Goal: Task Accomplishment & Management: Manage account settings

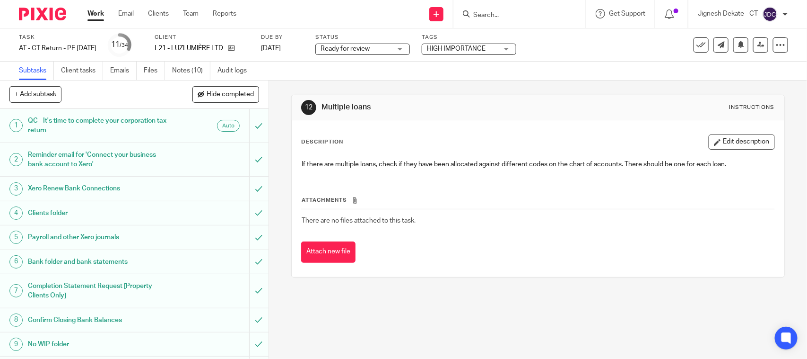
click at [490, 15] on input "Search" at bounding box center [514, 15] width 85 height 9
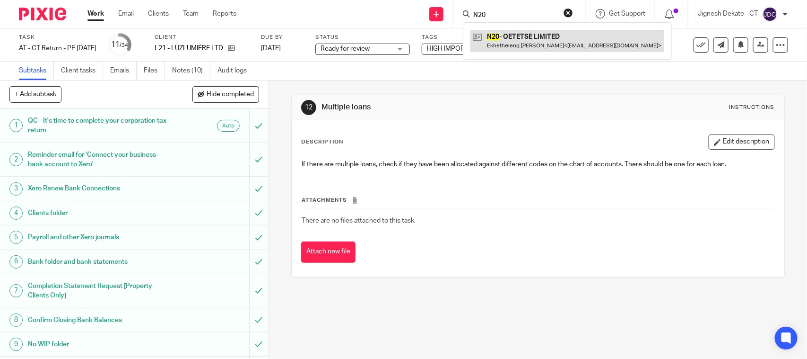
type input "N20"
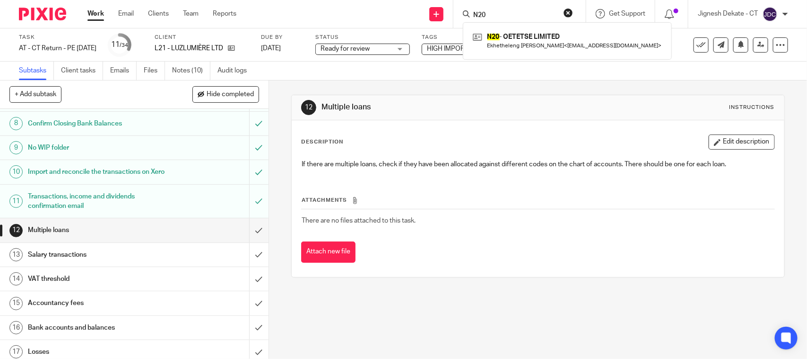
scroll to position [236, 0]
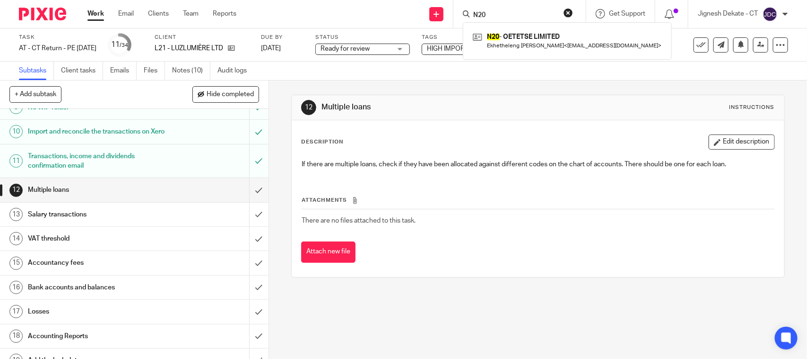
click at [386, 329] on div "12 Multiple loans Instructions Description Edit description If there are multip…" at bounding box center [538, 219] width 538 height 278
click at [497, 299] on div "12 Multiple loans Instructions Description Edit description If there are multip…" at bounding box center [538, 219] width 538 height 278
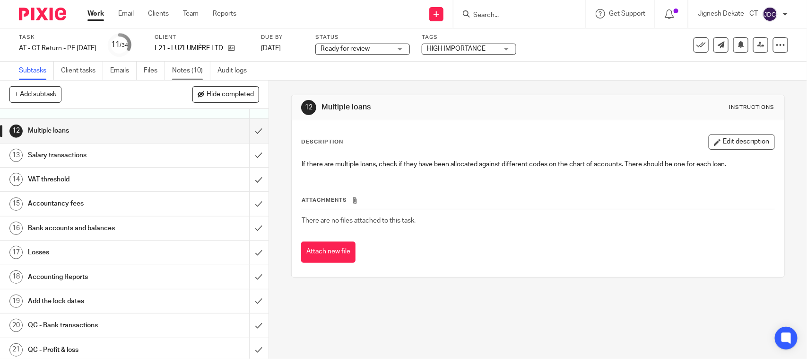
click at [180, 77] on link "Notes (10)" at bounding box center [191, 70] width 38 height 18
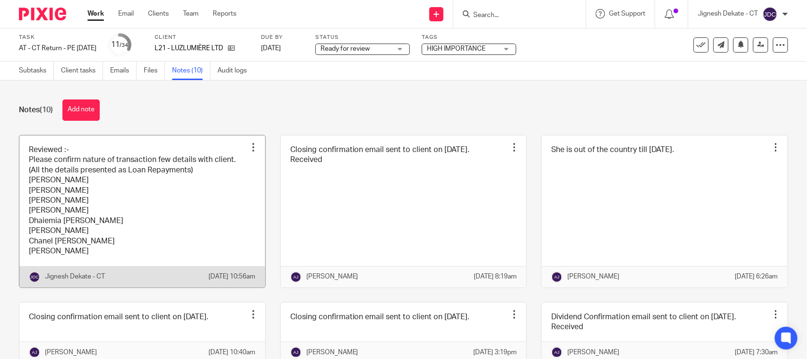
click at [97, 218] on link at bounding box center [142, 211] width 246 height 152
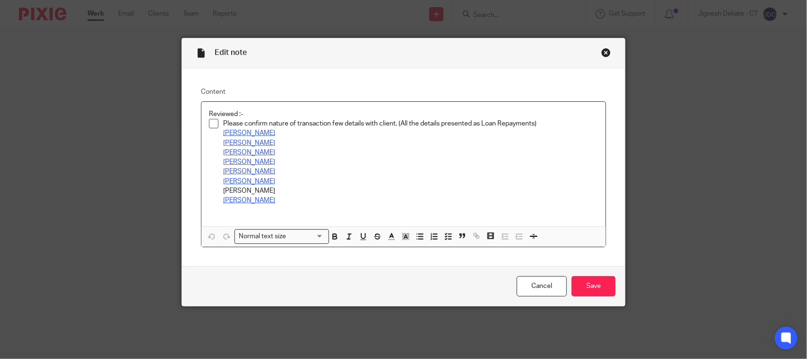
click at [603, 48] on div "Close this dialog window" at bounding box center [606, 52] width 9 height 9
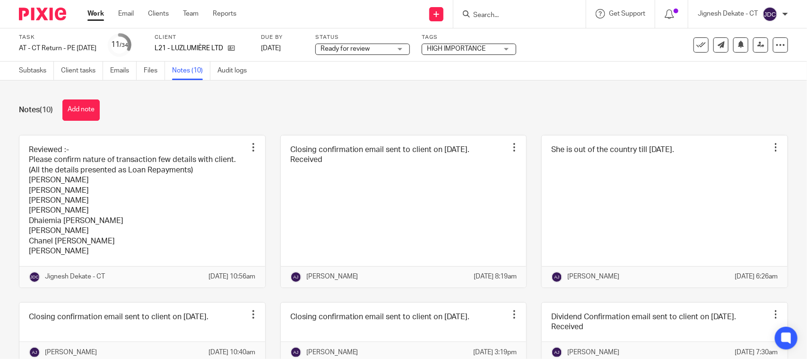
click at [484, 12] on input "Search" at bounding box center [514, 15] width 85 height 9
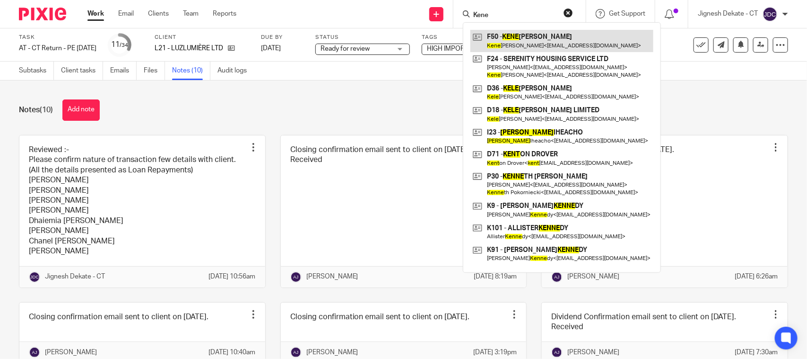
type input "Kene"
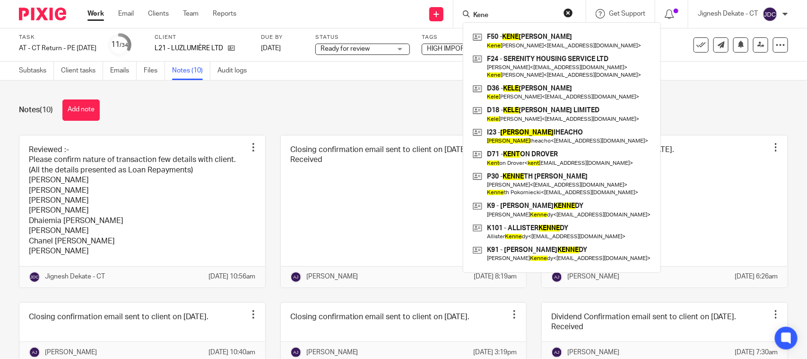
click at [311, 107] on div "Notes (10) Add note" at bounding box center [404, 109] width 770 height 21
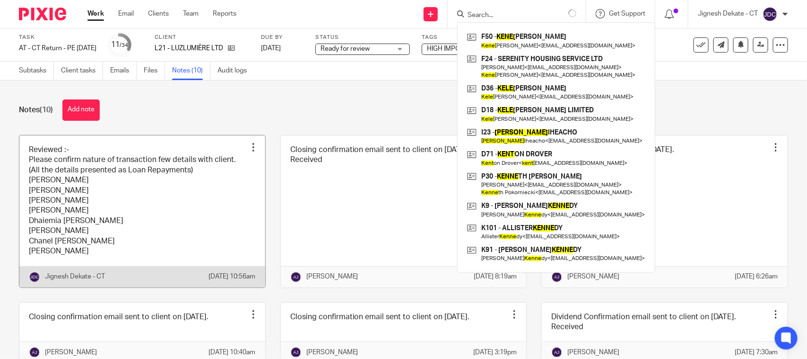
click at [141, 200] on link at bounding box center [142, 211] width 246 height 152
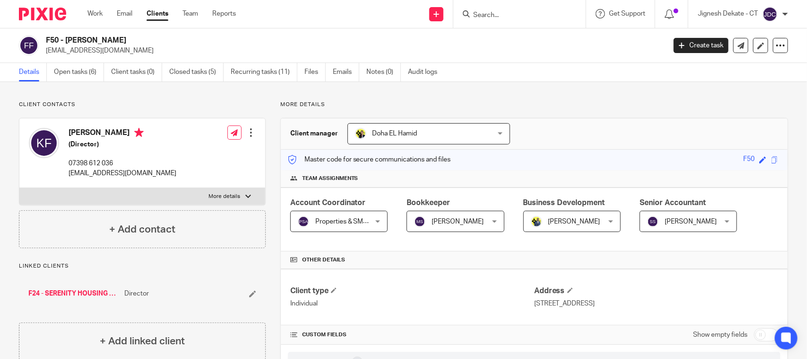
click at [488, 17] on input "Search" at bounding box center [514, 15] width 85 height 9
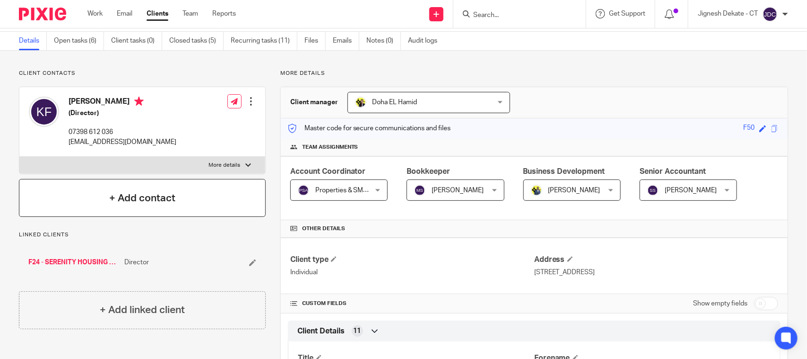
scroll to position [59, 0]
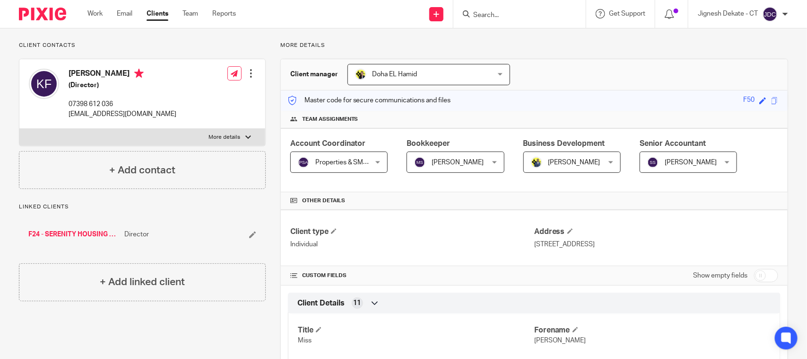
click at [55, 232] on link "F24 - SERENITY HOUSING SERVICE LTD" at bounding box center [73, 233] width 91 height 9
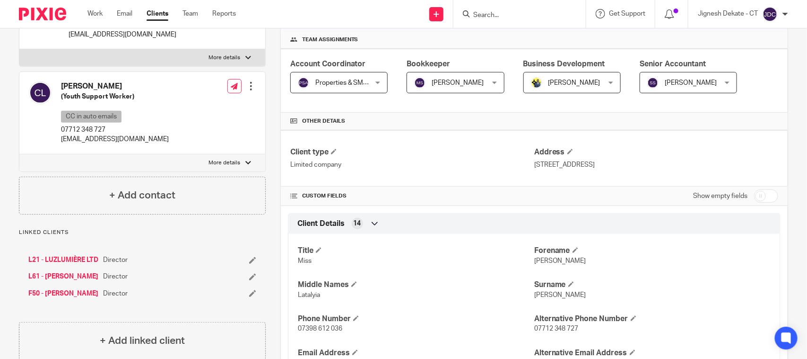
scroll to position [118, 0]
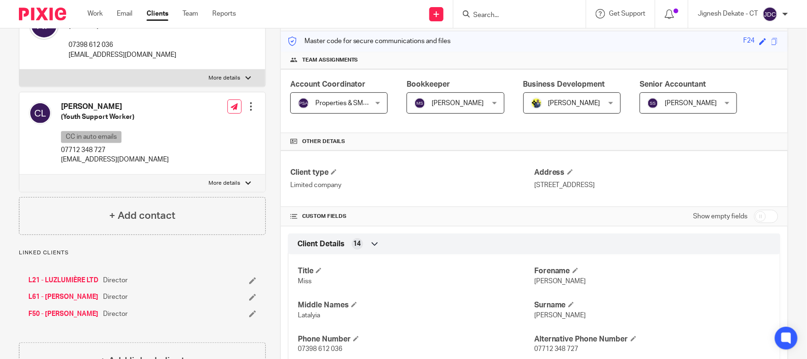
click at [497, 17] on input "Search" at bounding box center [514, 15] width 85 height 9
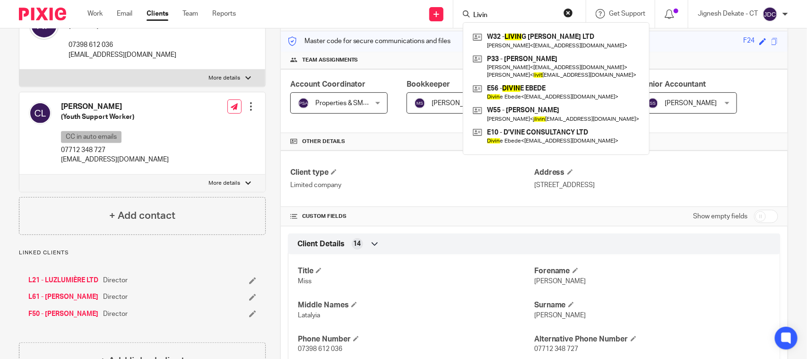
type input "Livin"
click at [566, 14] on button "reset" at bounding box center [568, 12] width 9 height 9
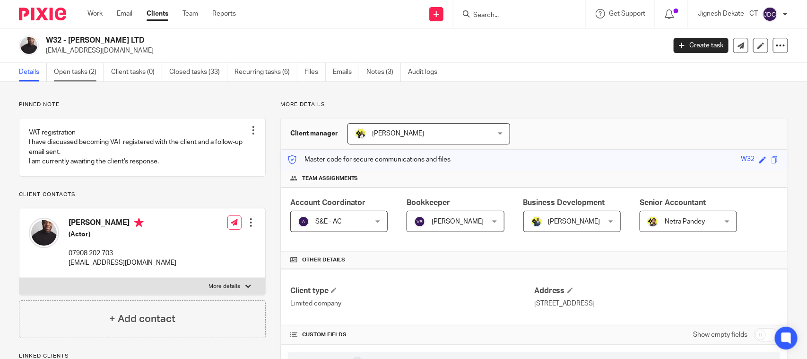
click at [73, 74] on link "Open tasks (2)" at bounding box center [79, 72] width 50 height 18
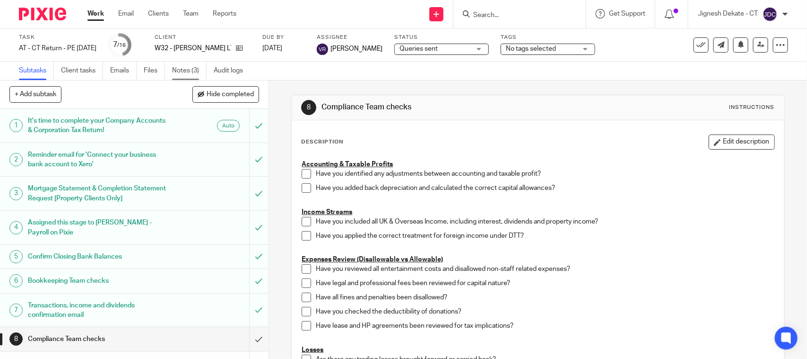
click at [192, 69] on link "Notes (3)" at bounding box center [189, 70] width 35 height 18
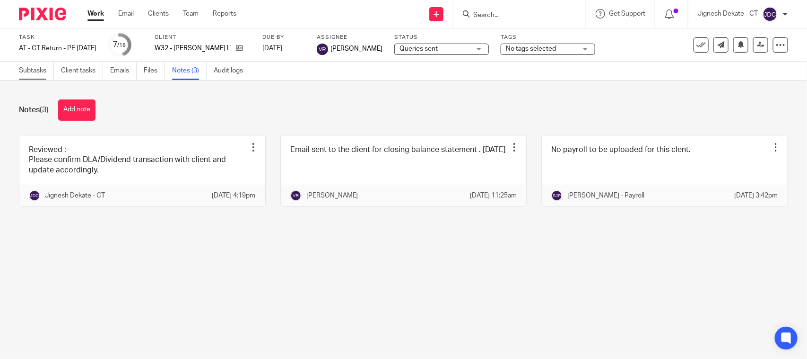
click at [27, 67] on link "Subtasks" at bounding box center [36, 70] width 35 height 18
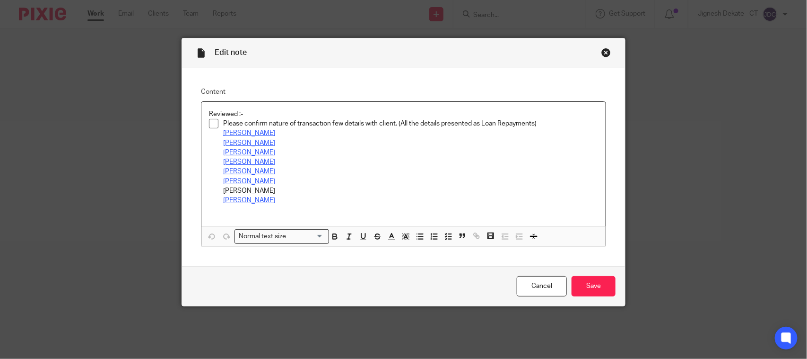
click at [210, 121] on span at bounding box center [213, 123] width 9 height 9
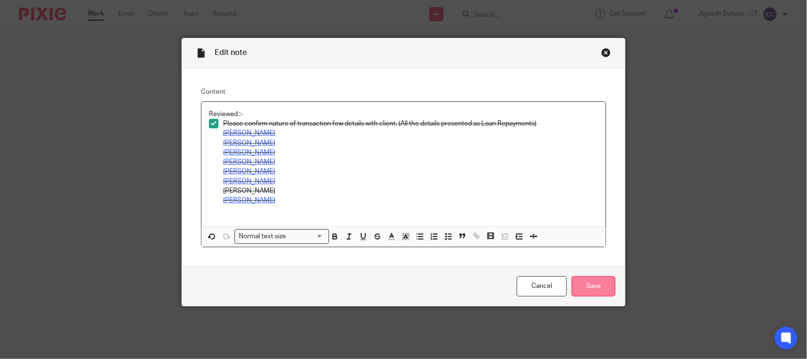
click at [586, 284] on input "Save" at bounding box center [594, 286] width 44 height 20
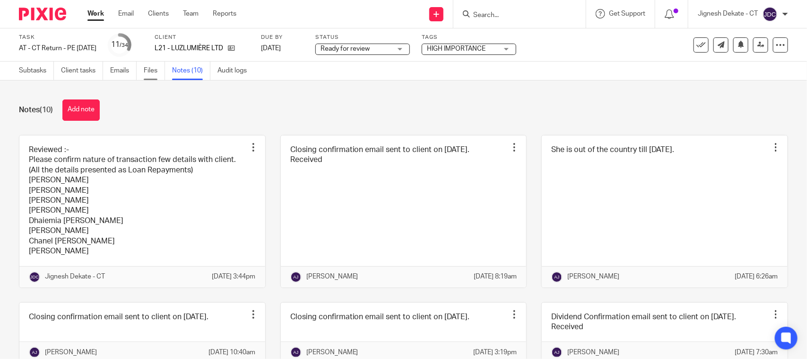
click at [152, 72] on link "Files" at bounding box center [154, 70] width 21 height 18
